Goal: Task Accomplishment & Management: Manage account settings

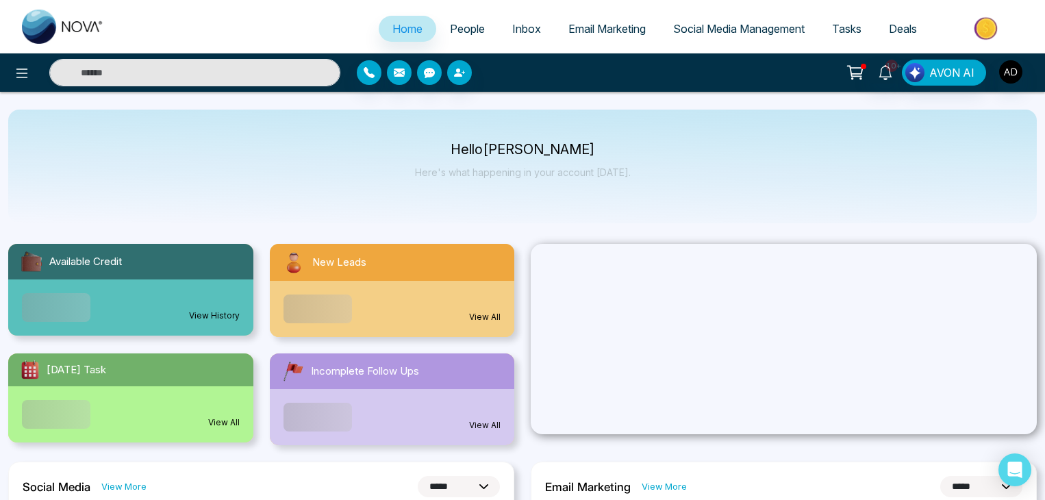
select select "*"
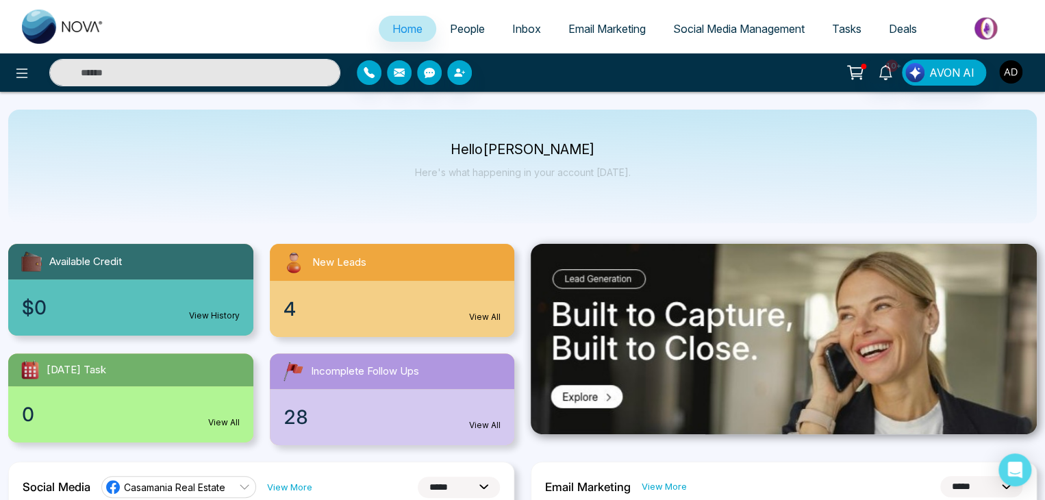
click at [1009, 76] on img "button" at bounding box center [1010, 71] width 23 height 23
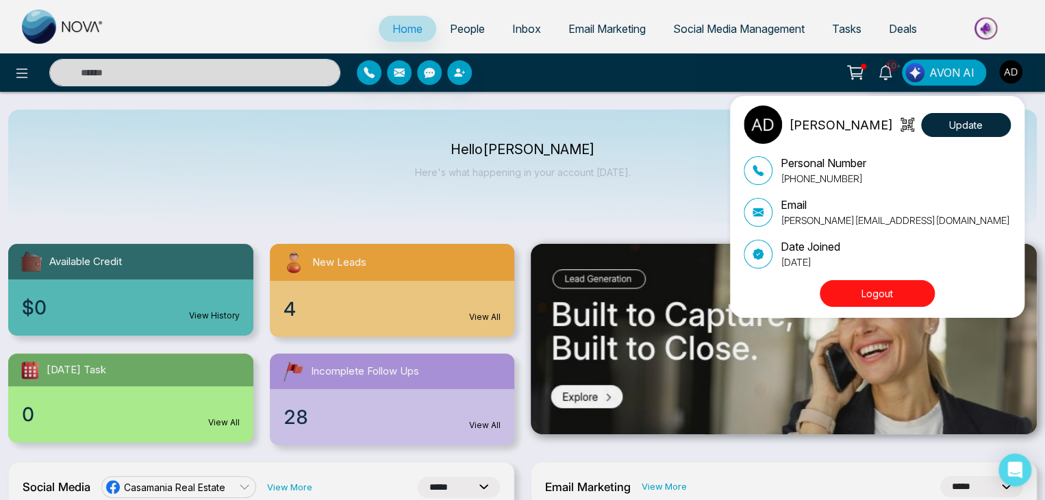
click at [9, 77] on div "[PERSON_NAME] Update Personal Number [PHONE_NUMBER] Email [PERSON_NAME][EMAIL_A…" at bounding box center [522, 250] width 1045 height 500
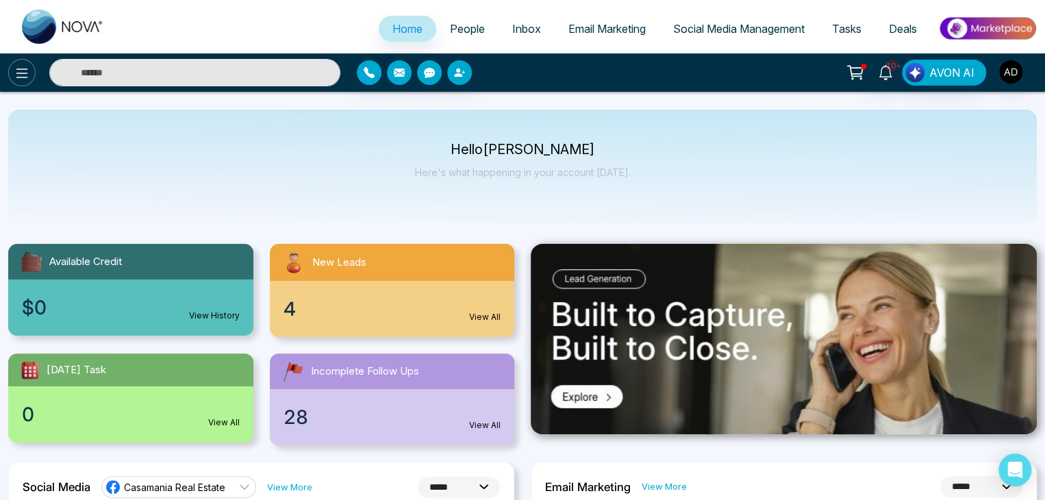
click at [13, 75] on button at bounding box center [21, 72] width 27 height 27
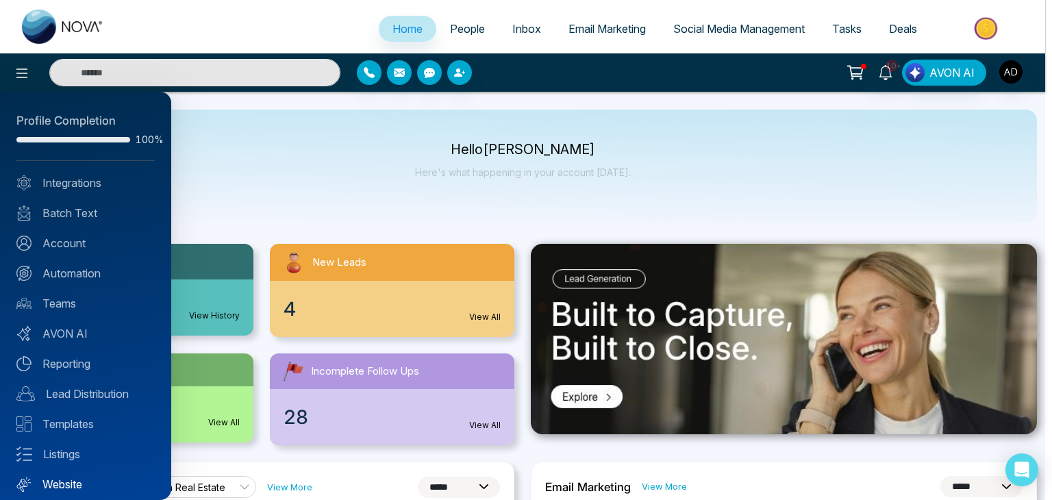
scroll to position [38, 0]
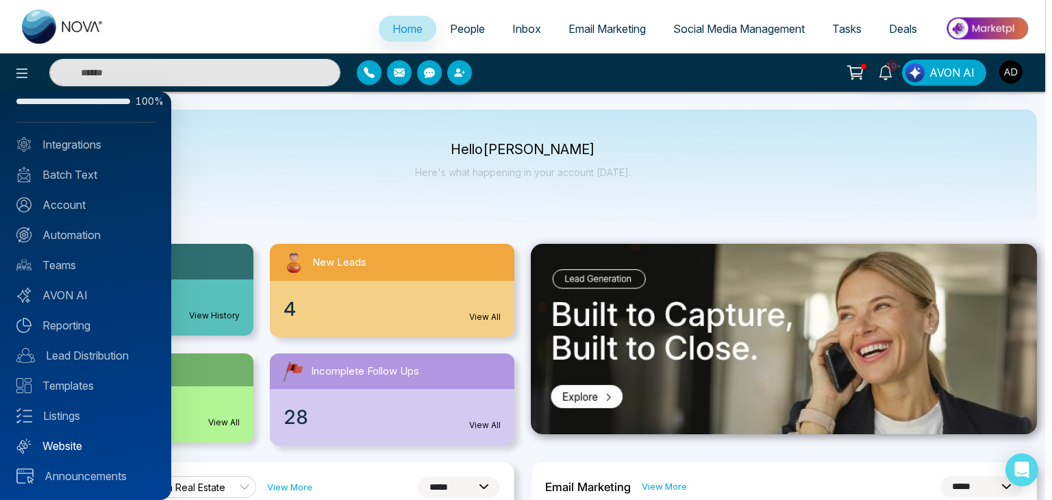
click at [72, 444] on link "Website" at bounding box center [85, 446] width 138 height 16
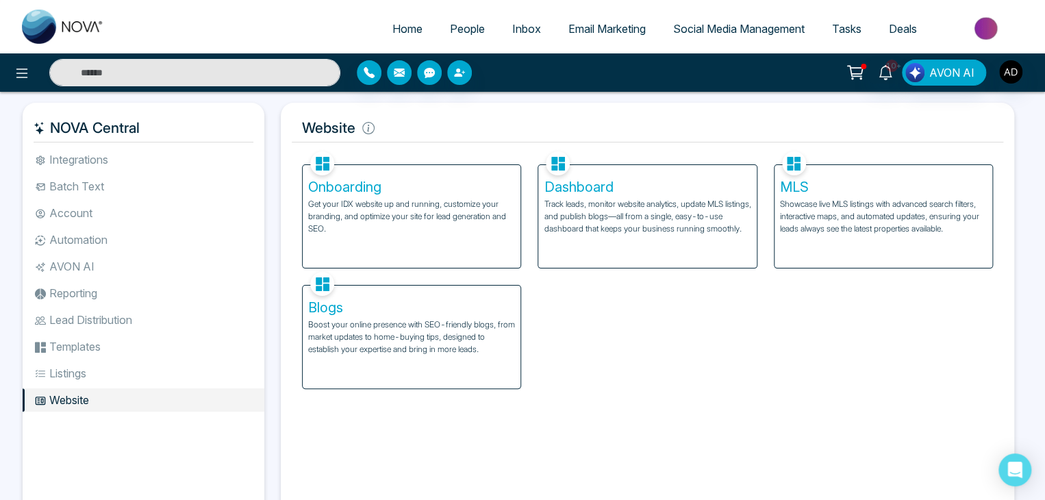
click at [616, 210] on p "Track leads, monitor website analytics, update MLS listings, and publish blogs—…" at bounding box center [647, 216] width 207 height 37
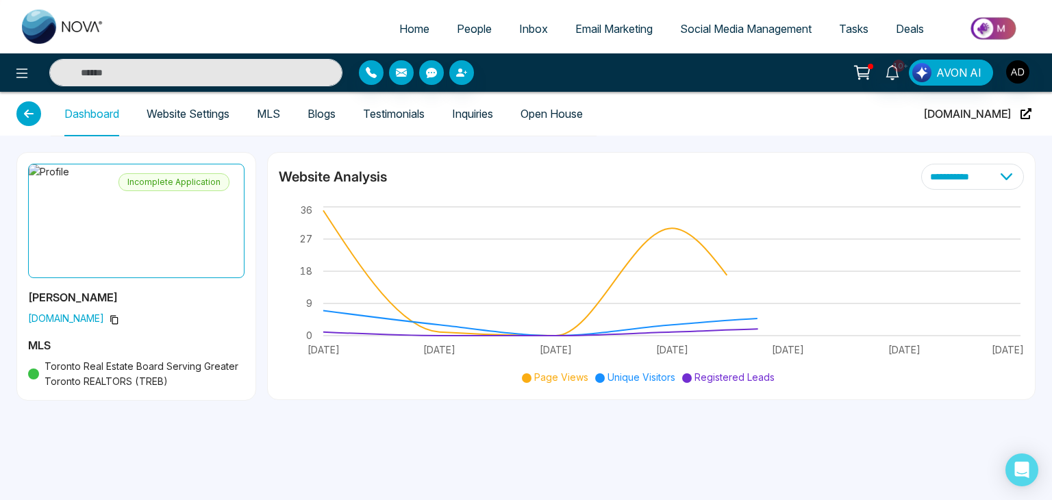
click at [224, 108] on link "Website Settings" at bounding box center [188, 114] width 83 height 12
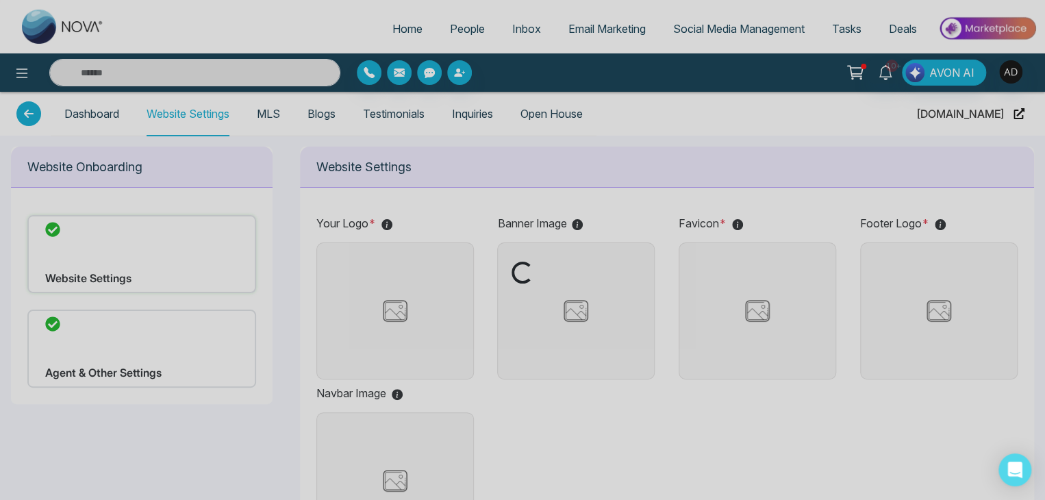
type input "**********"
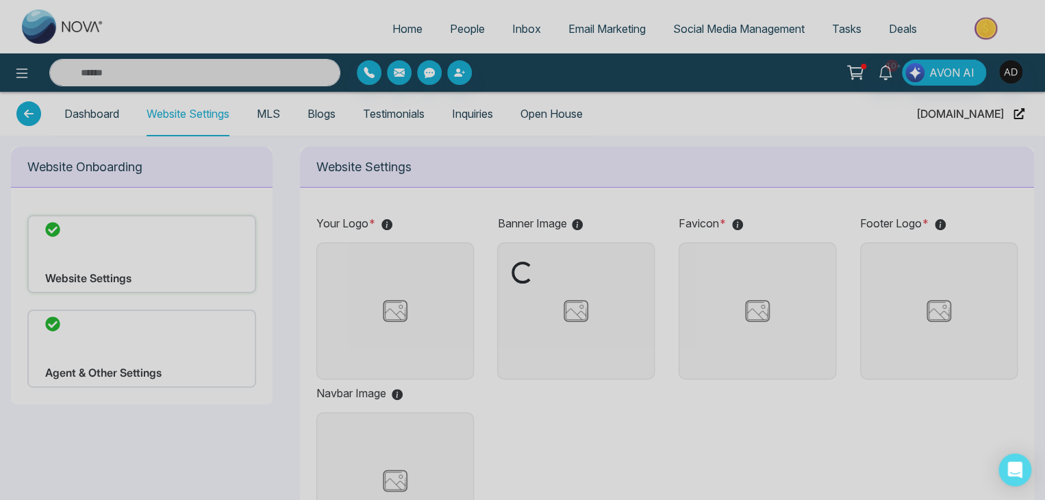
type input "**********"
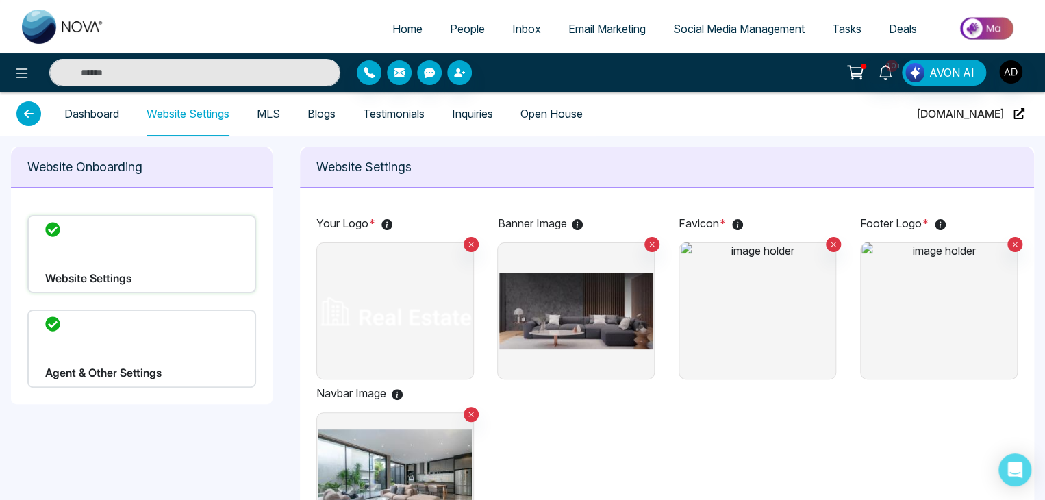
click at [112, 108] on link "Dashboard" at bounding box center [91, 114] width 55 height 12
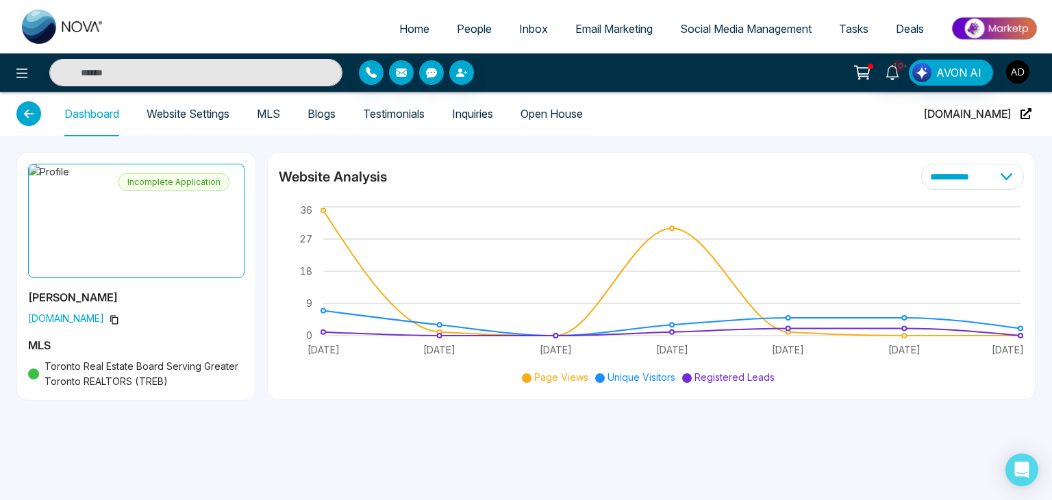
click at [1016, 72] on img "button" at bounding box center [1017, 71] width 23 height 23
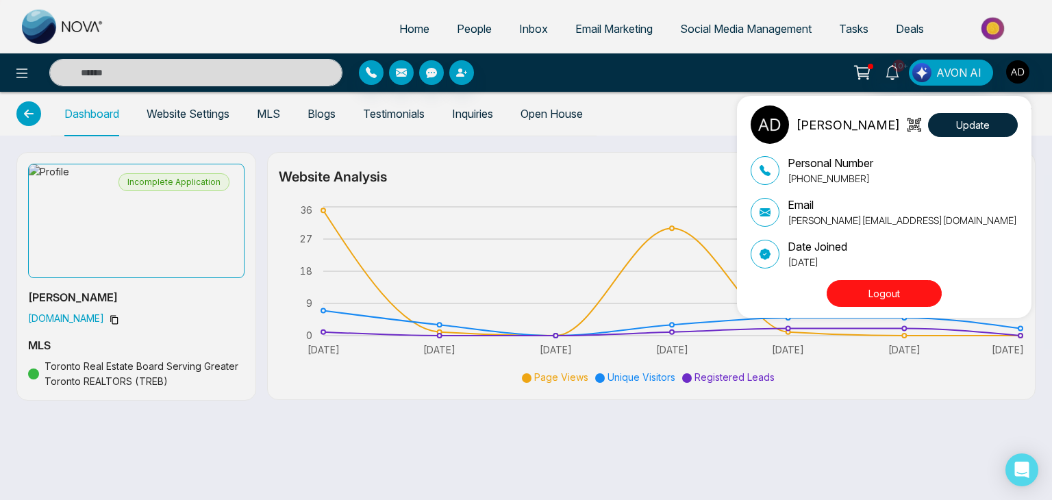
click at [833, 218] on p "[PERSON_NAME][EMAIL_ADDRESS][DOMAIN_NAME]" at bounding box center [901, 220] width 229 height 14
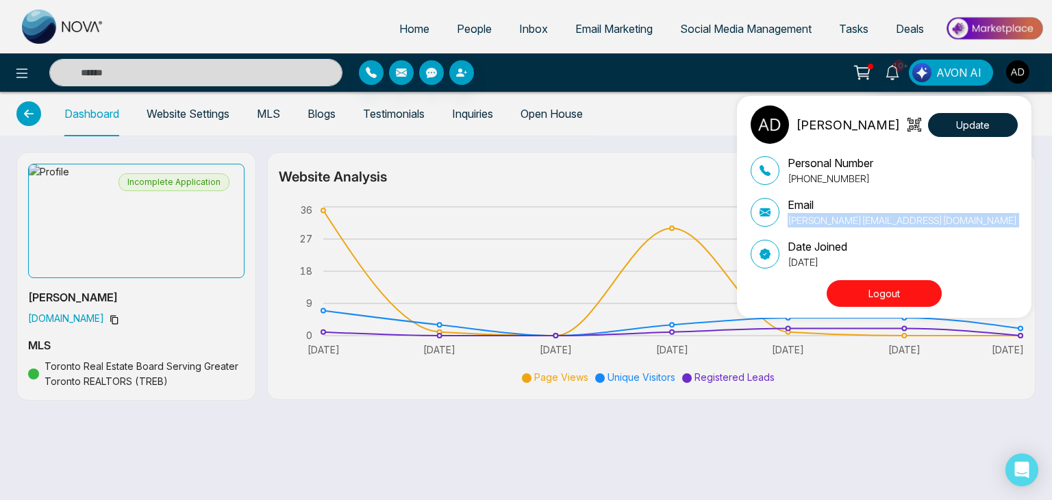
click at [833, 218] on p "[PERSON_NAME][EMAIL_ADDRESS][DOMAIN_NAME]" at bounding box center [901, 220] width 229 height 14
copy div "[PERSON_NAME][EMAIL_ADDRESS][DOMAIN_NAME]"
click at [881, 291] on button "Logout" at bounding box center [884, 293] width 115 height 27
